Goal: Navigation & Orientation: Find specific page/section

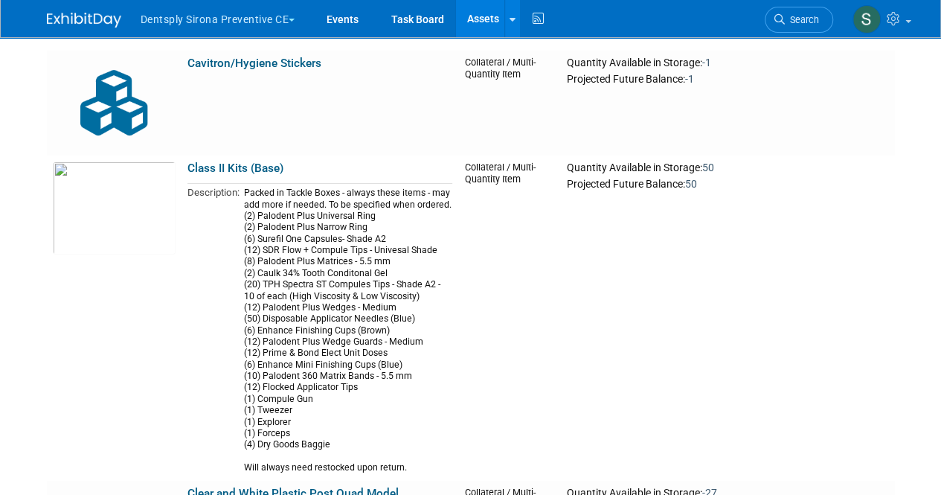
click at [260, 22] on button "Dentsply Sirona Preventive CE" at bounding box center [226, 16] width 175 height 33
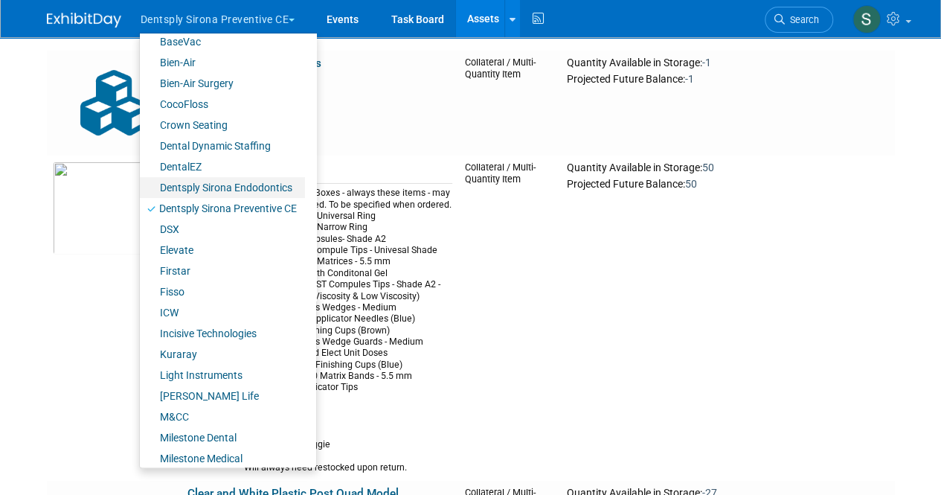
scroll to position [117, 0]
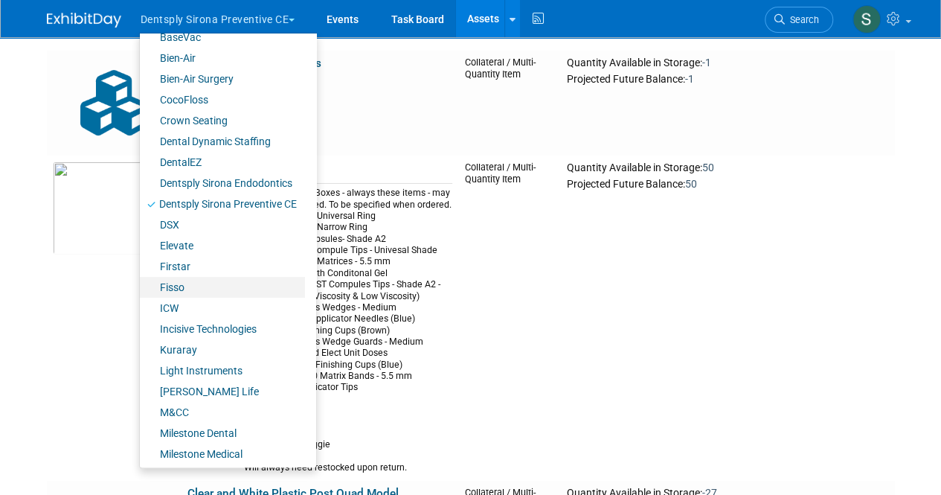
click at [180, 278] on link "Fisso" at bounding box center [222, 287] width 165 height 21
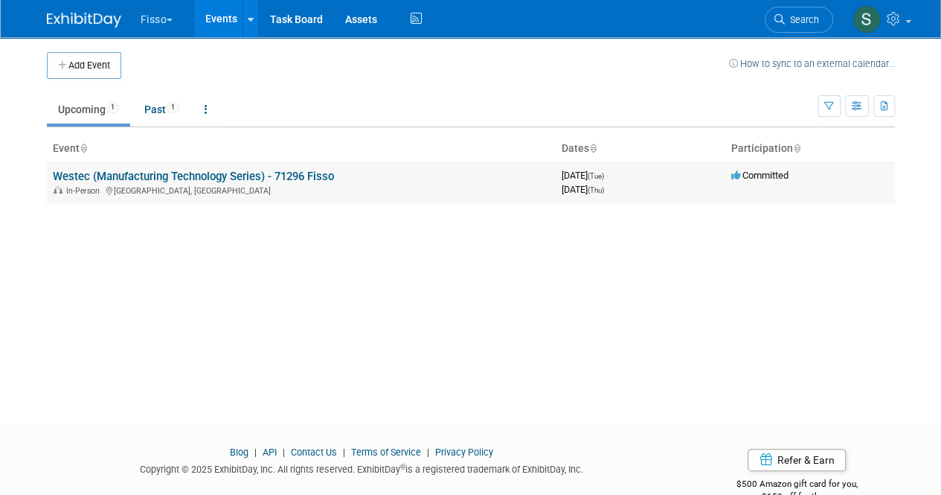
click at [239, 179] on link "Westec (Manufacturing Technology Series) - 71296 Fisso" at bounding box center [193, 176] width 281 height 13
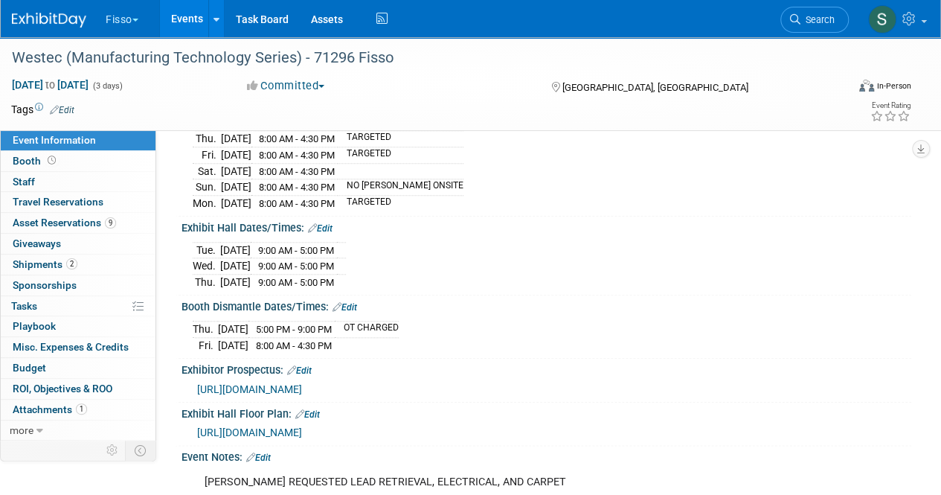
scroll to position [624, 0]
